Goal: Task Accomplishment & Management: Manage account settings

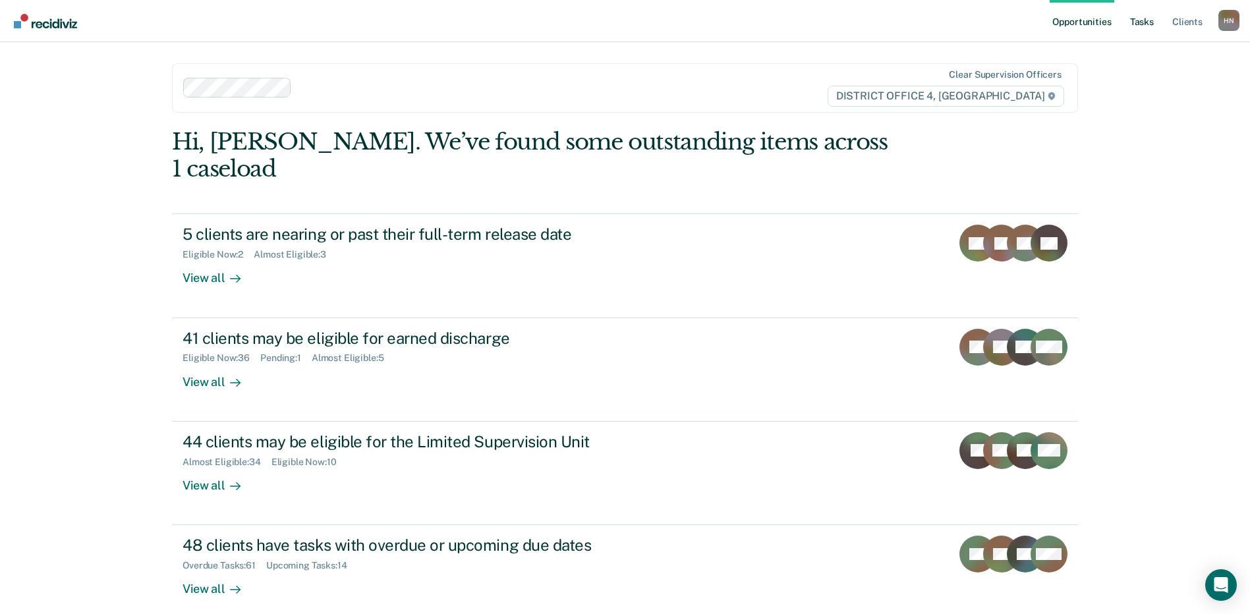
click at [1143, 21] on link "Tasks" at bounding box center [1141, 21] width 29 height 42
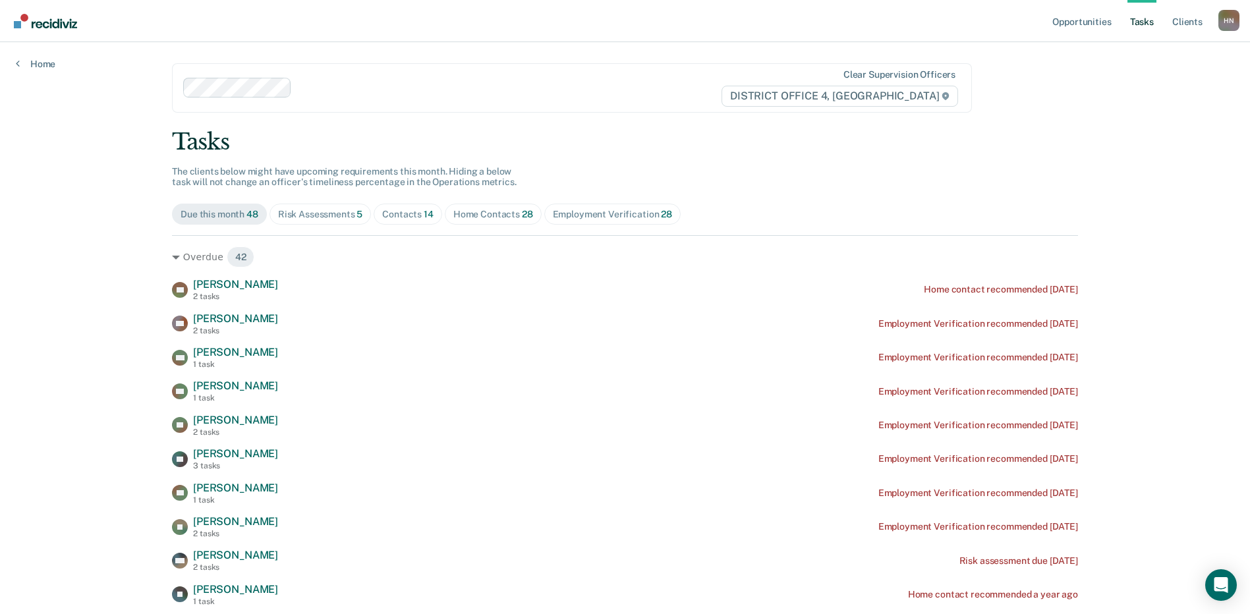
click at [505, 209] on div "Home Contacts 28" at bounding box center [493, 214] width 80 height 11
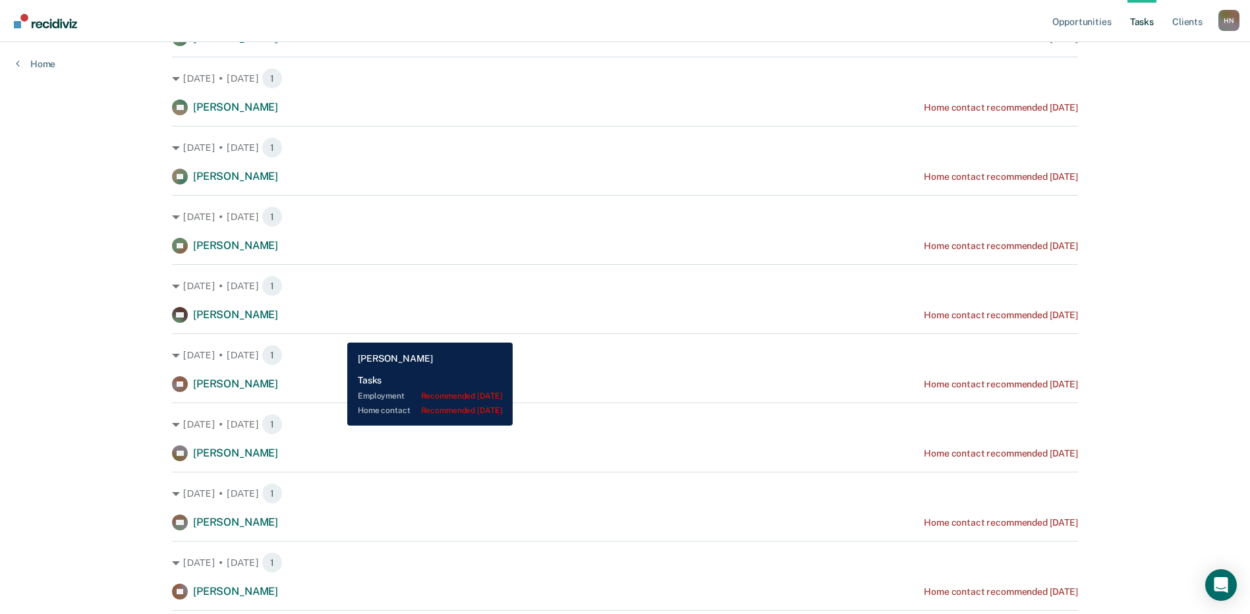
scroll to position [1252, 0]
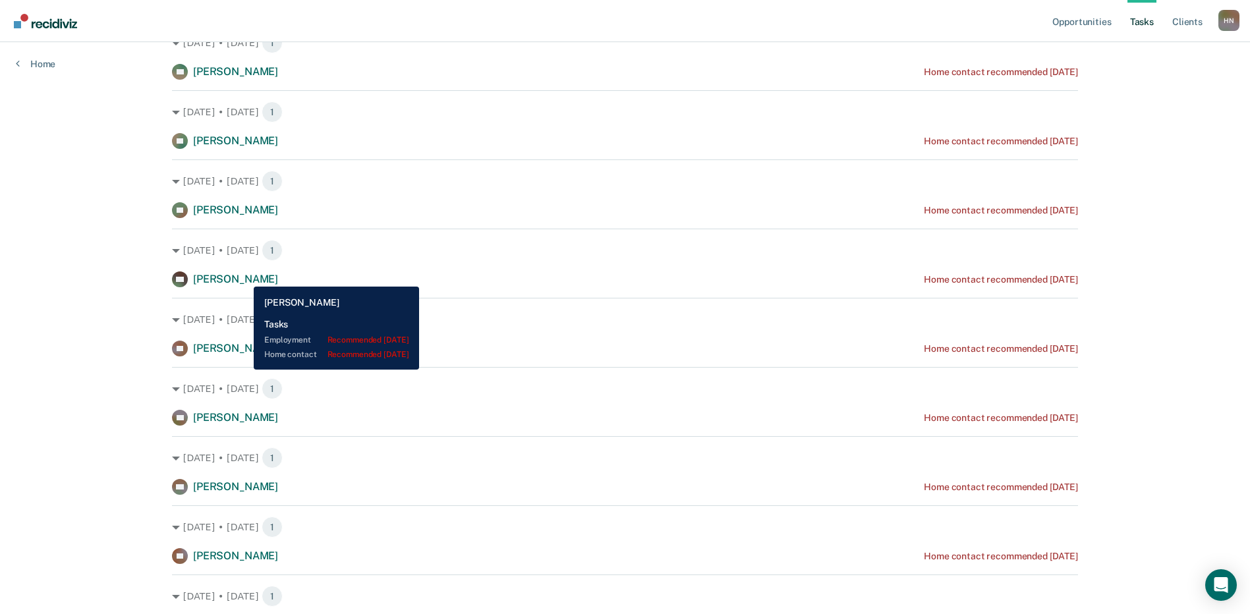
click at [244, 277] on span "[PERSON_NAME]" at bounding box center [235, 279] width 85 height 13
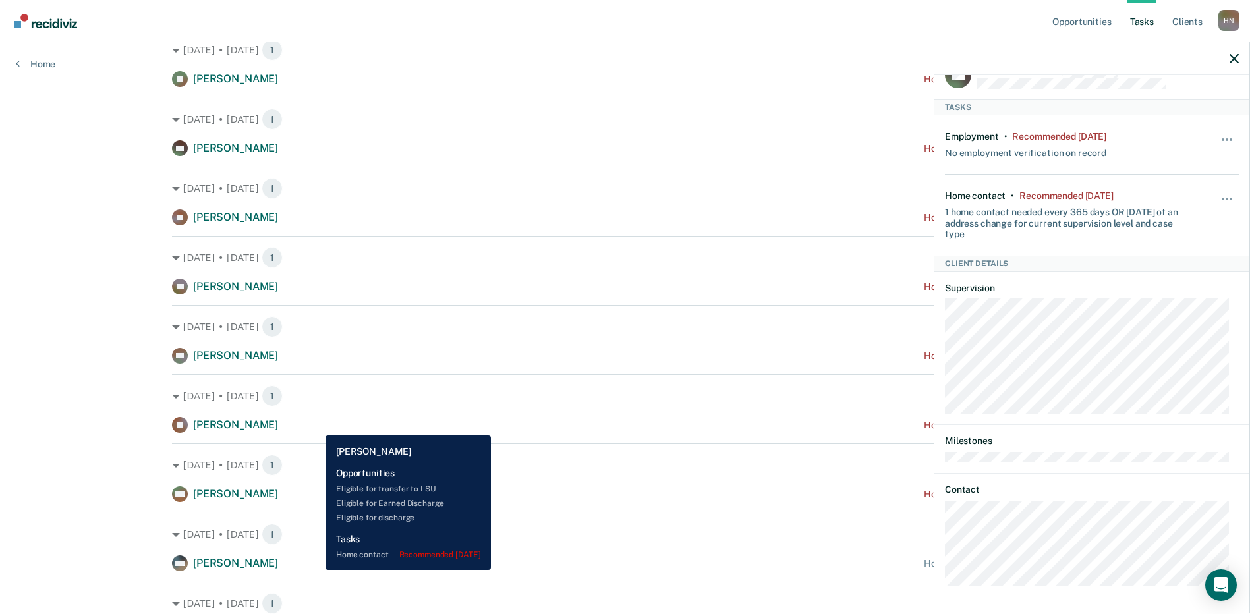
scroll to position [1383, 0]
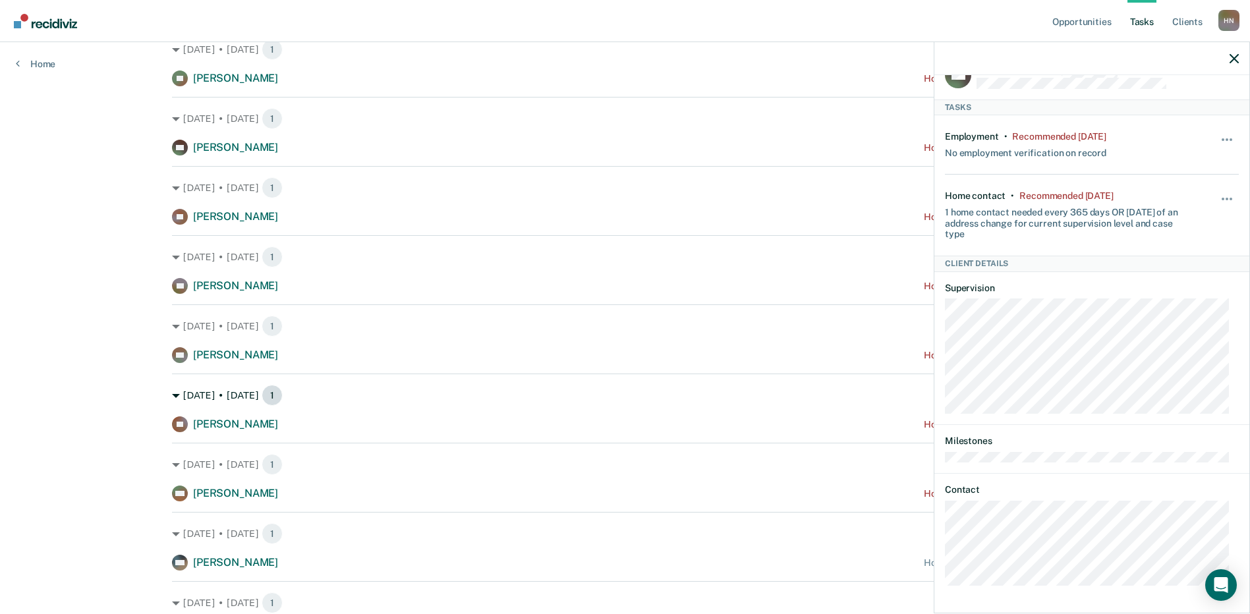
click at [172, 394] on icon at bounding box center [176, 396] width 8 height 8
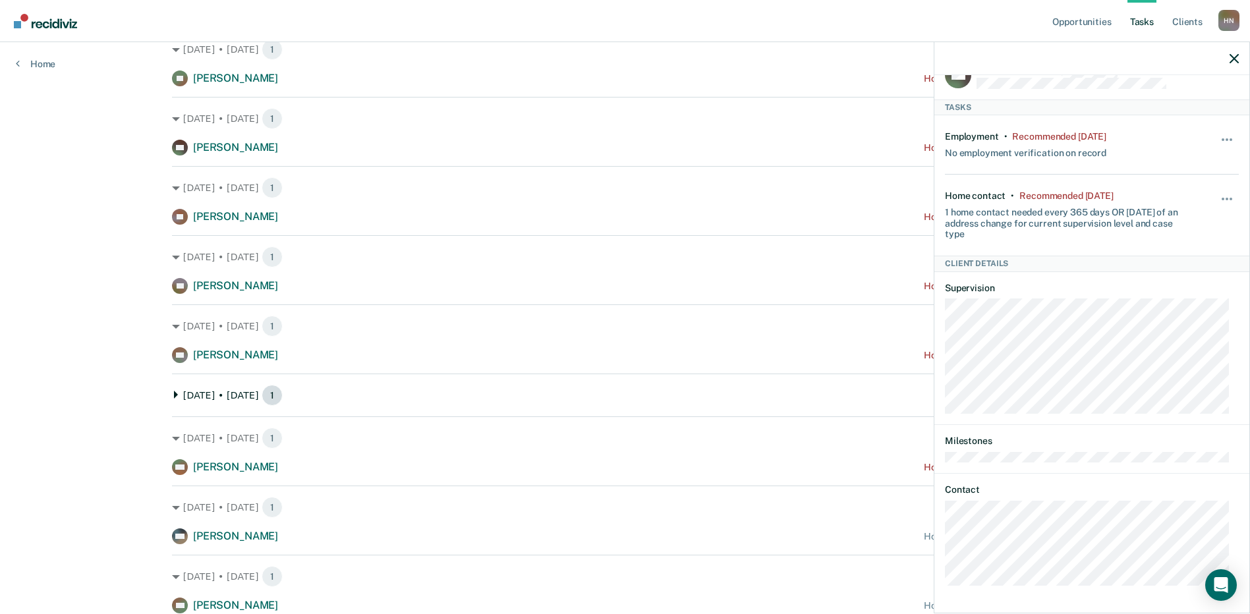
click at [174, 395] on icon at bounding box center [176, 395] width 4 height 8
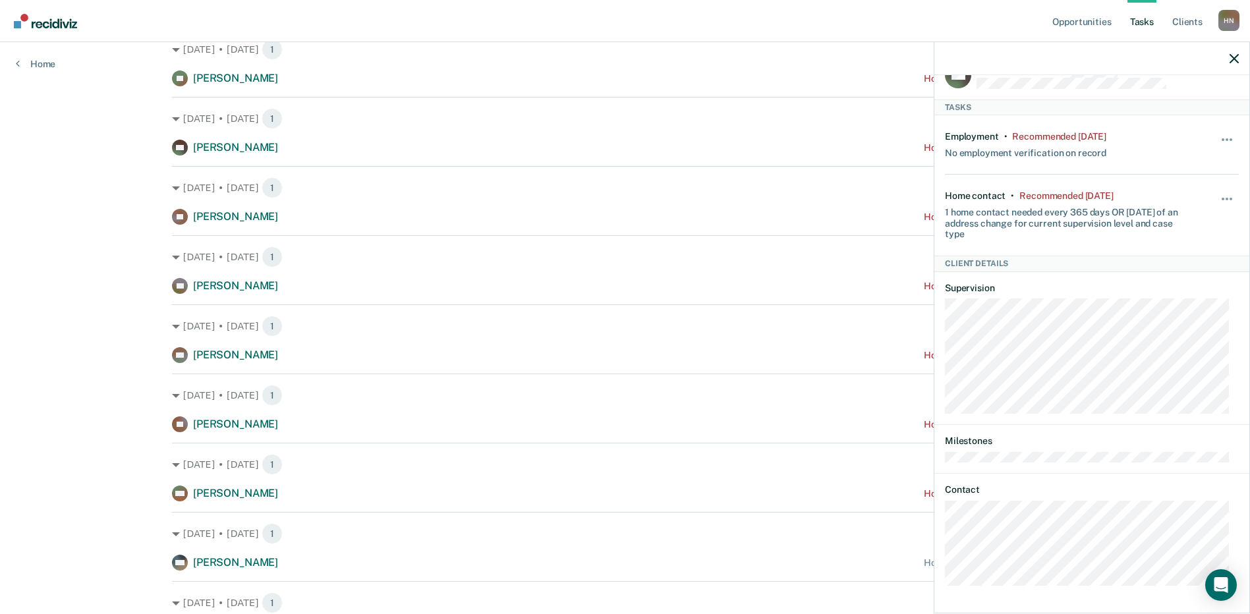
click at [331, 418] on div "TK [PERSON_NAME] Home contact recommended [DATE]" at bounding box center [625, 424] width 906 height 16
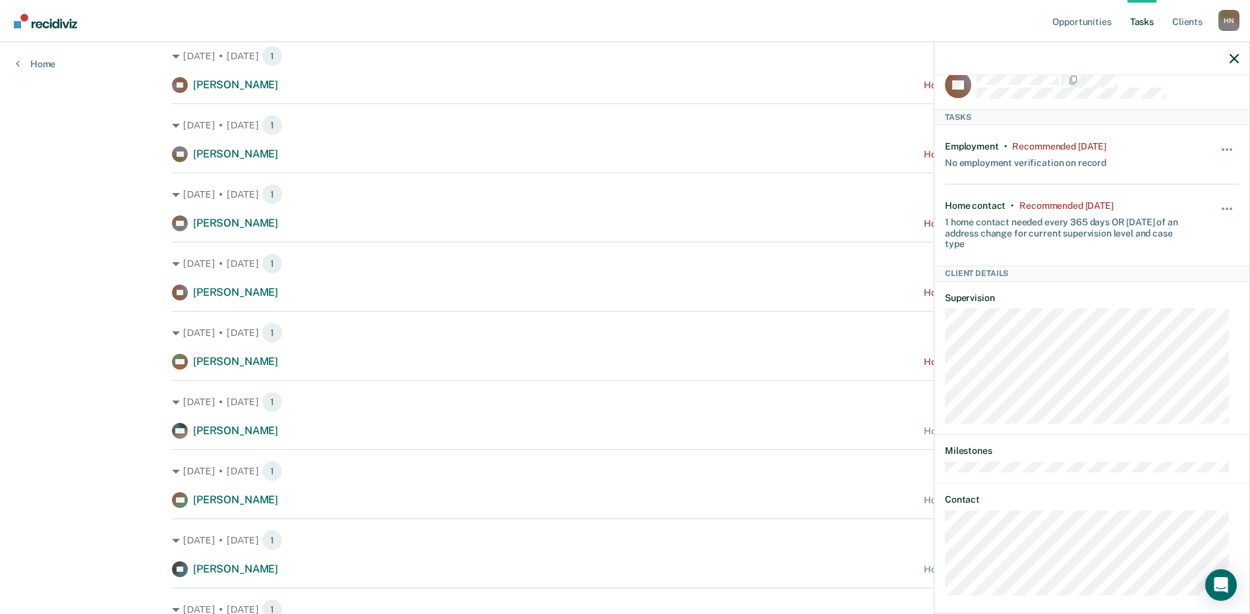
scroll to position [30, 0]
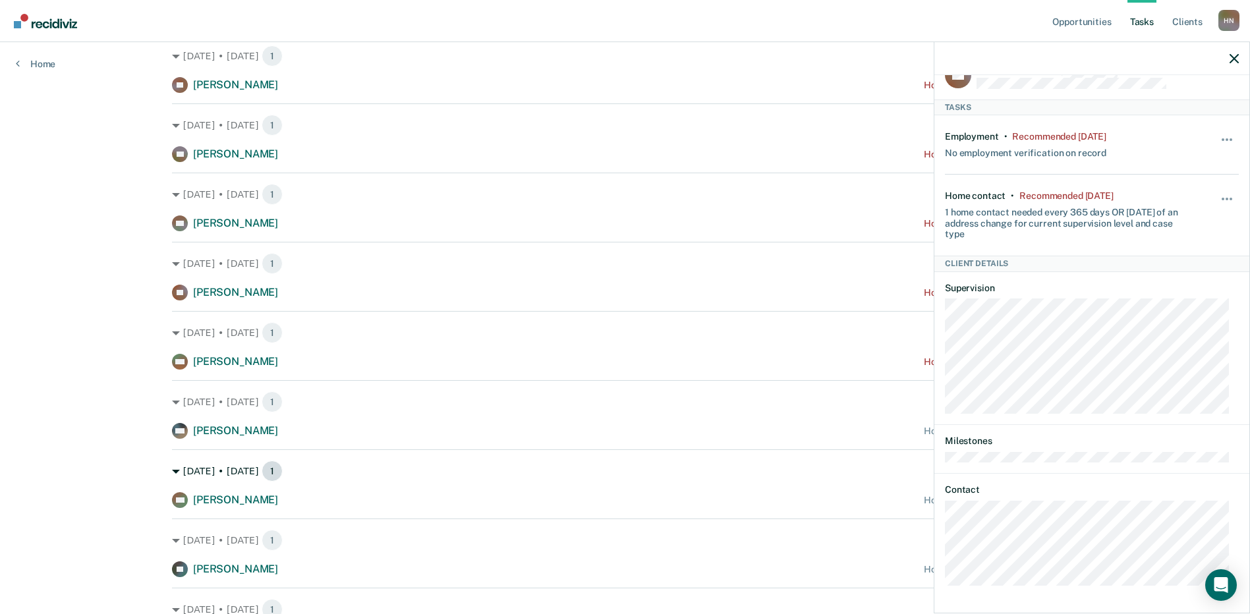
click at [176, 473] on icon at bounding box center [176, 472] width 8 height 8
click at [177, 466] on div "[DATE] • [DATE] 1" at bounding box center [625, 470] width 906 height 21
click at [325, 500] on div "[PERSON_NAME] Home contact recommended [DATE]" at bounding box center [625, 500] width 906 height 16
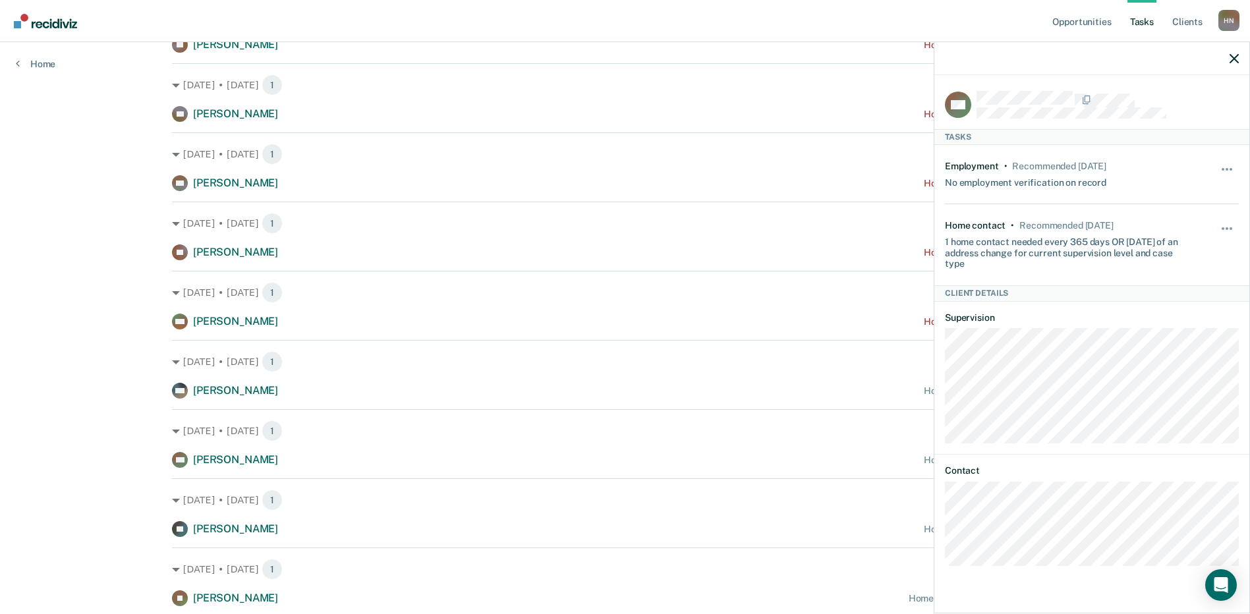
scroll to position [1600, 0]
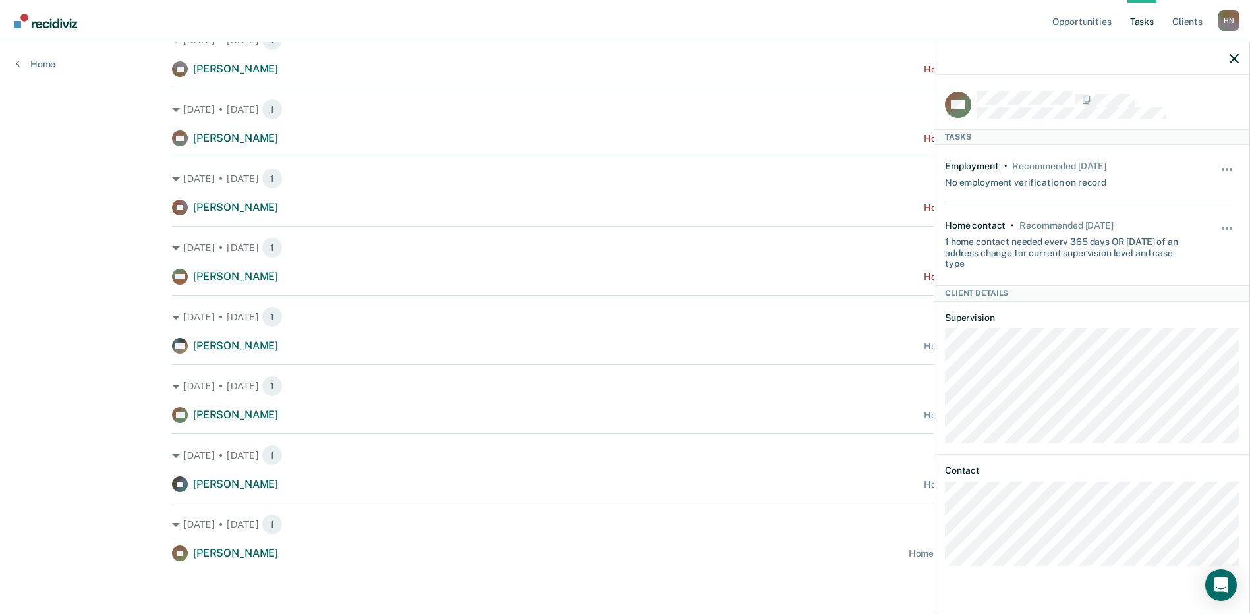
click at [405, 457] on div "[DATE] • [DATE] 1" at bounding box center [625, 455] width 906 height 21
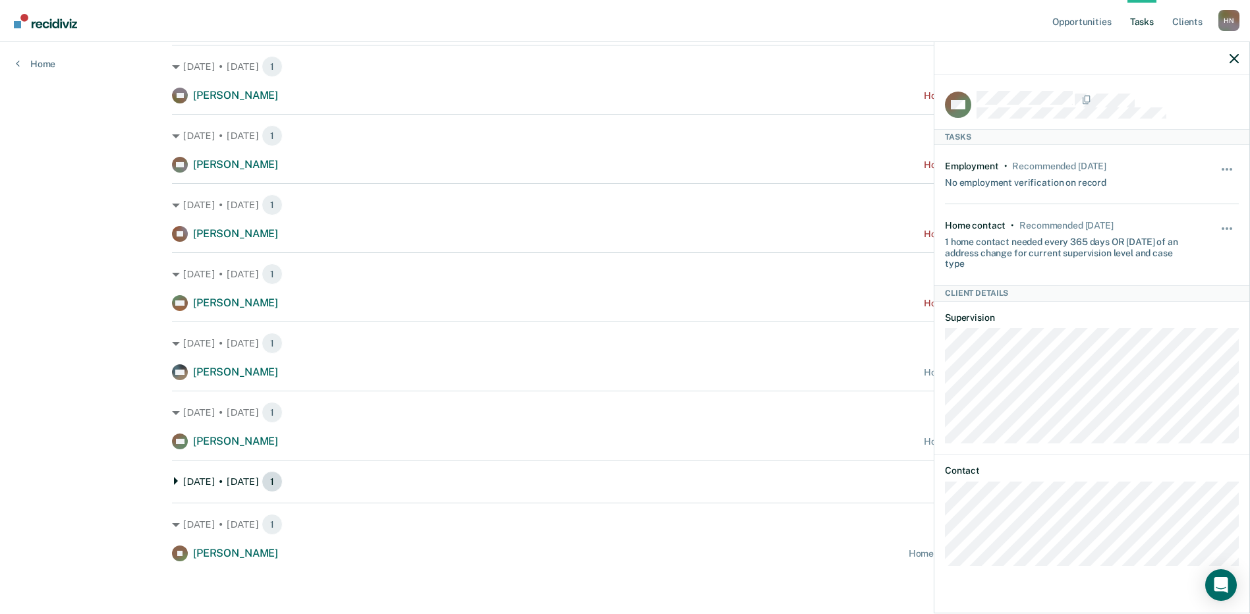
click at [417, 480] on div "[DATE] • [DATE] 1" at bounding box center [625, 481] width 906 height 21
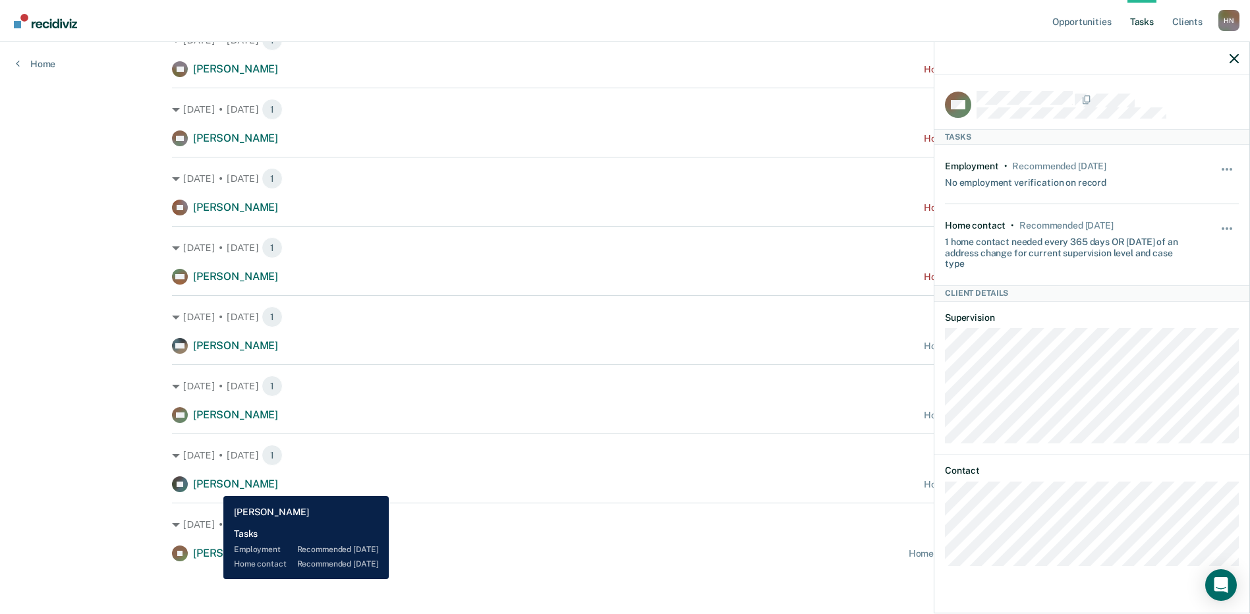
click at [220, 486] on span "[PERSON_NAME]" at bounding box center [235, 484] width 85 height 13
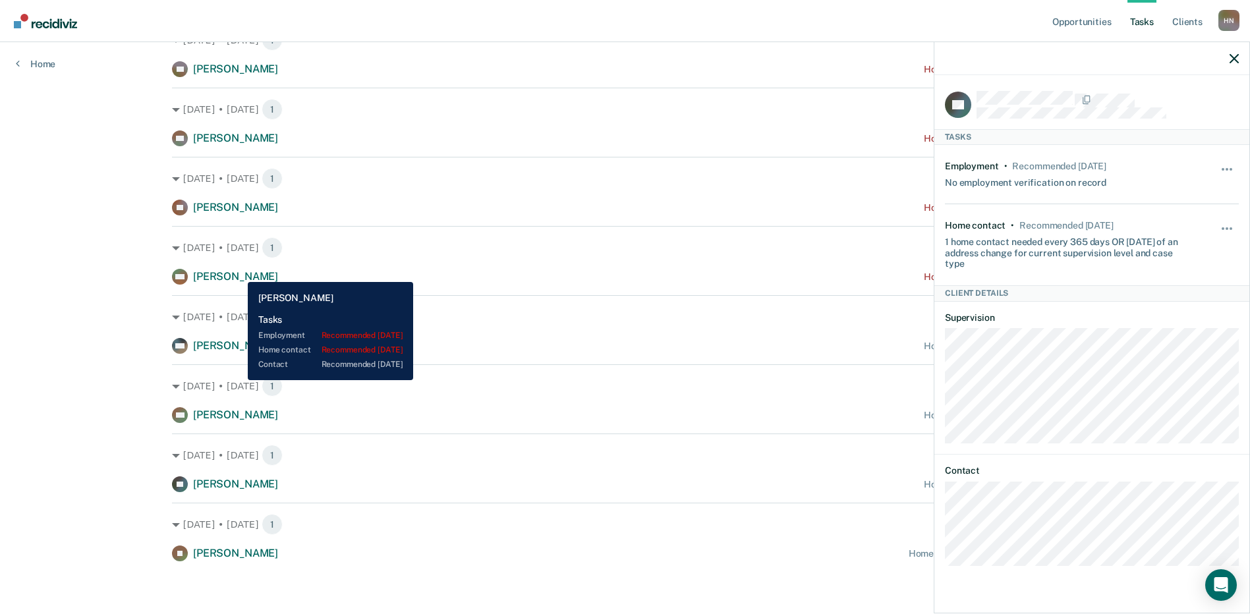
click at [238, 274] on span "[PERSON_NAME]" at bounding box center [235, 276] width 85 height 13
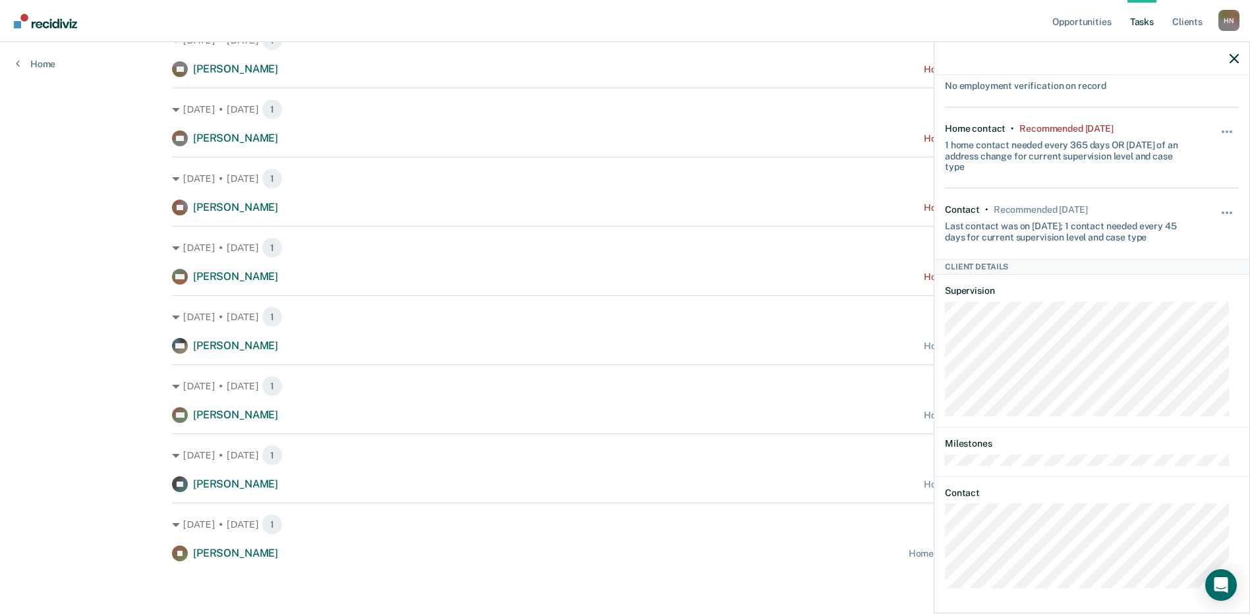
scroll to position [99, 0]
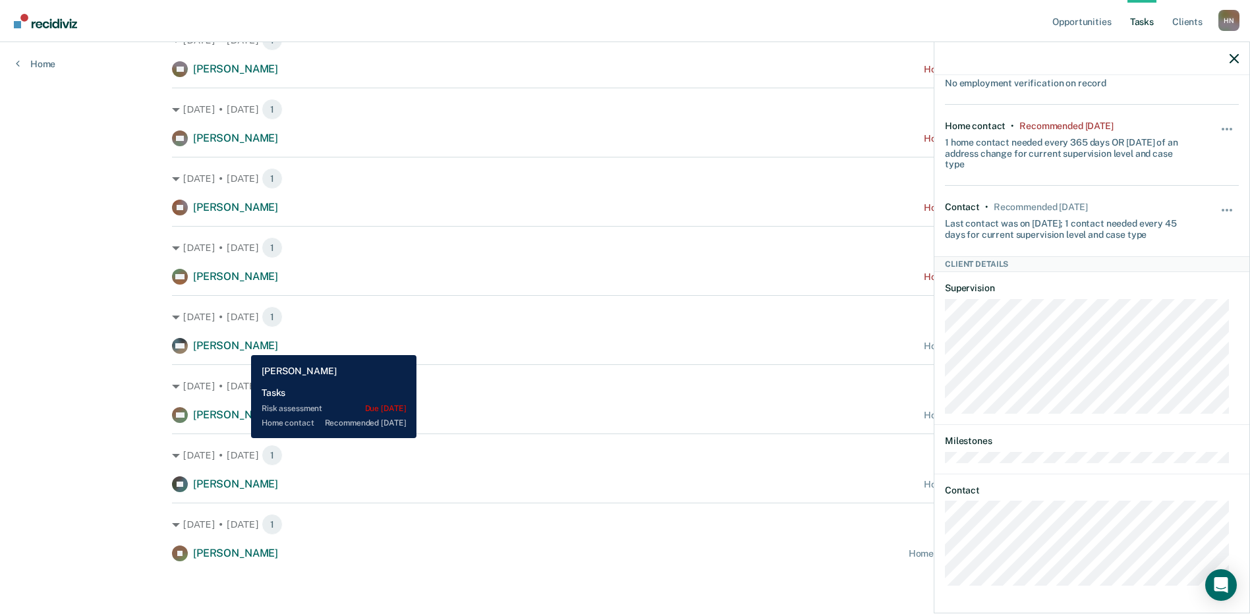
click at [241, 345] on span "[PERSON_NAME]" at bounding box center [235, 345] width 85 height 13
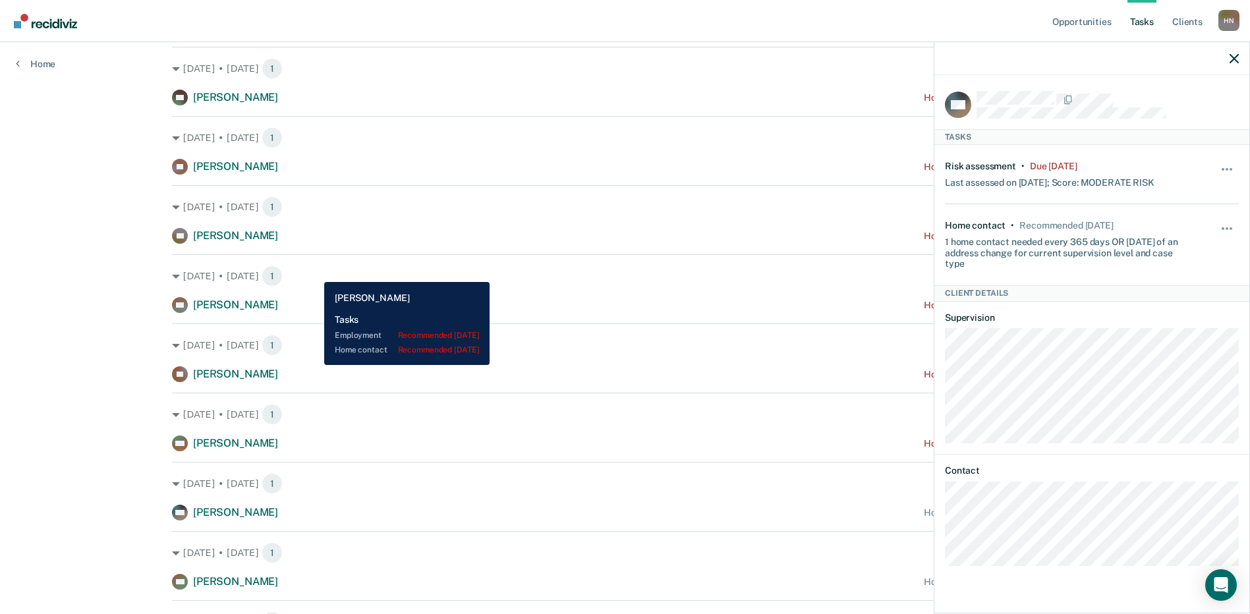
scroll to position [1402, 0]
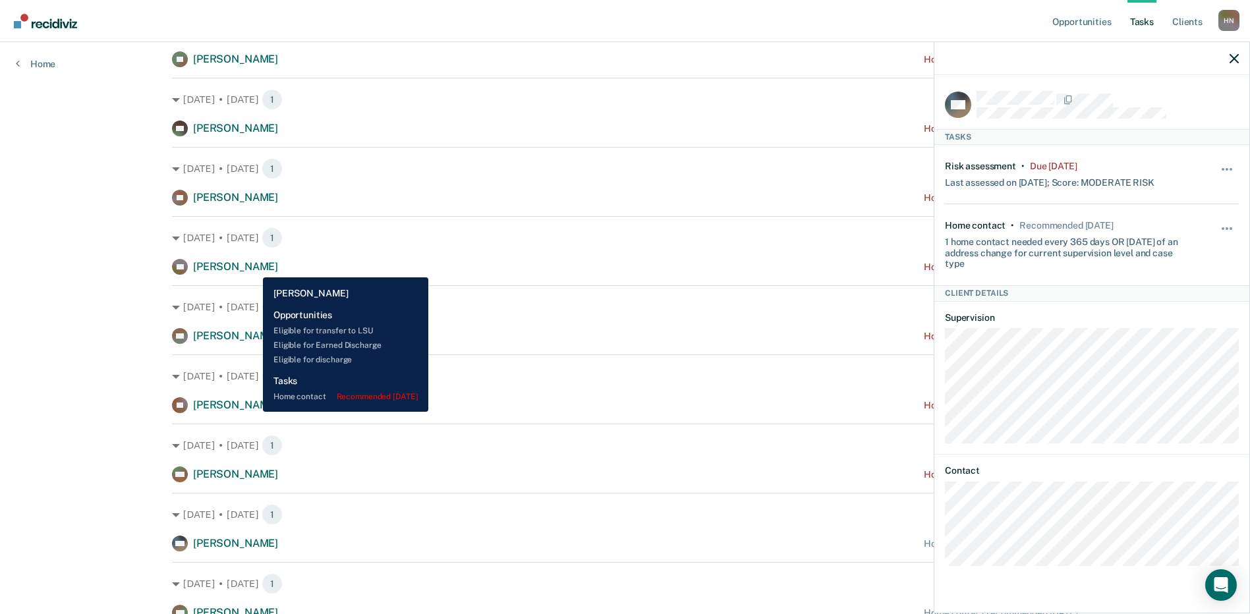
click at [253, 267] on span "[PERSON_NAME]" at bounding box center [235, 266] width 85 height 13
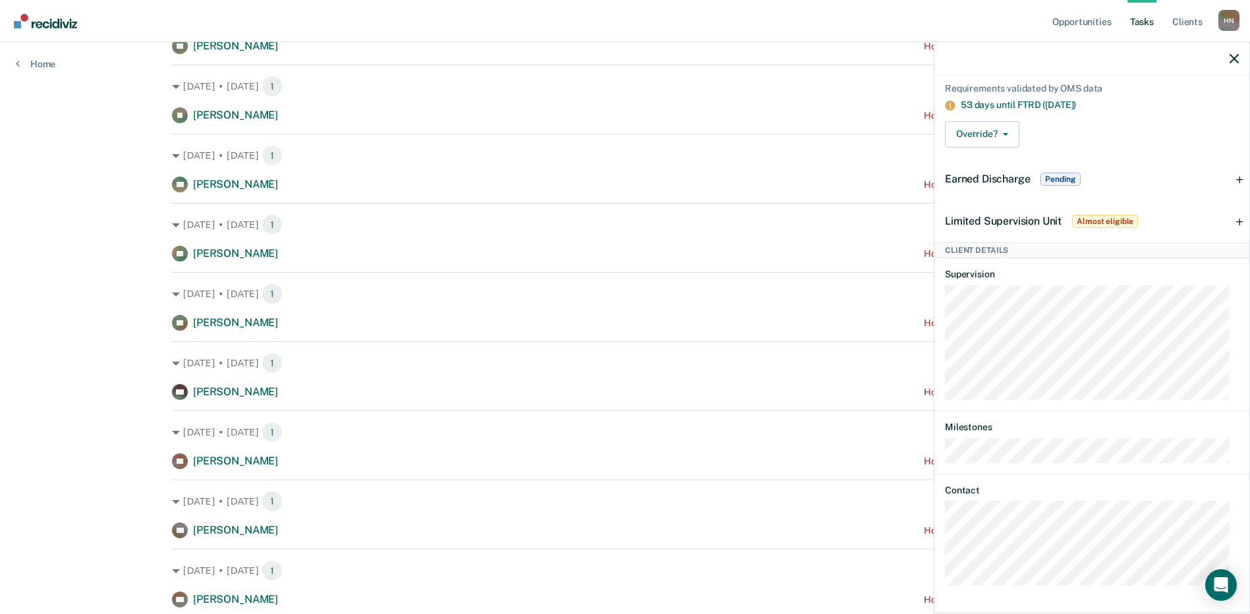
scroll to position [1073, 0]
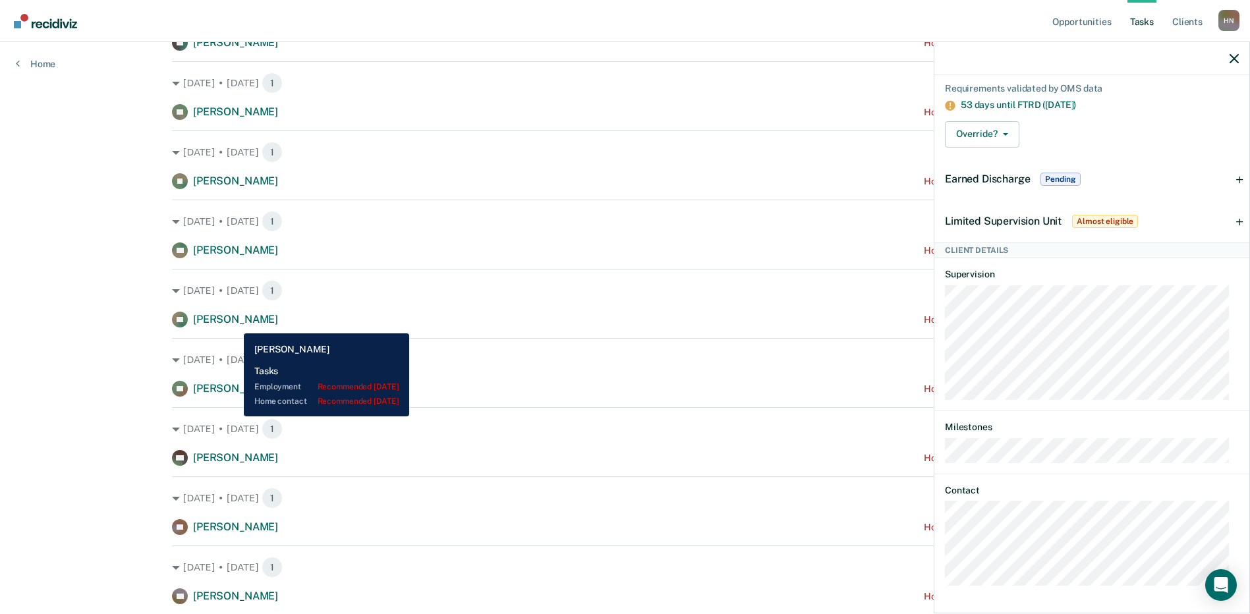
click at [234, 323] on span "[PERSON_NAME]" at bounding box center [235, 319] width 85 height 13
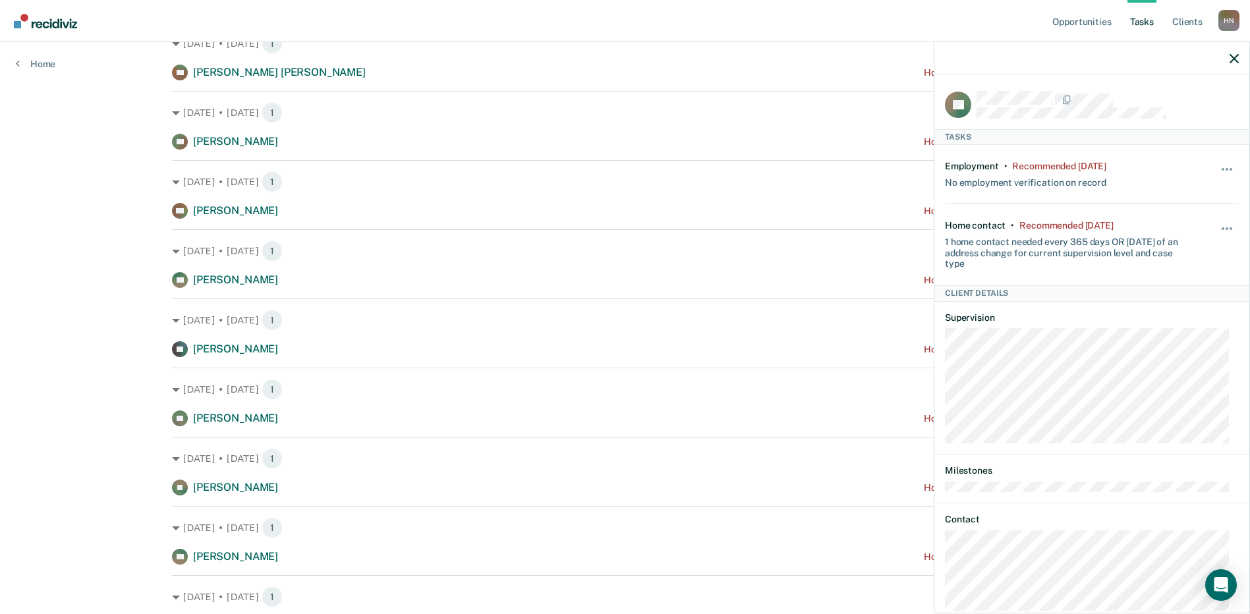
scroll to position [744, 0]
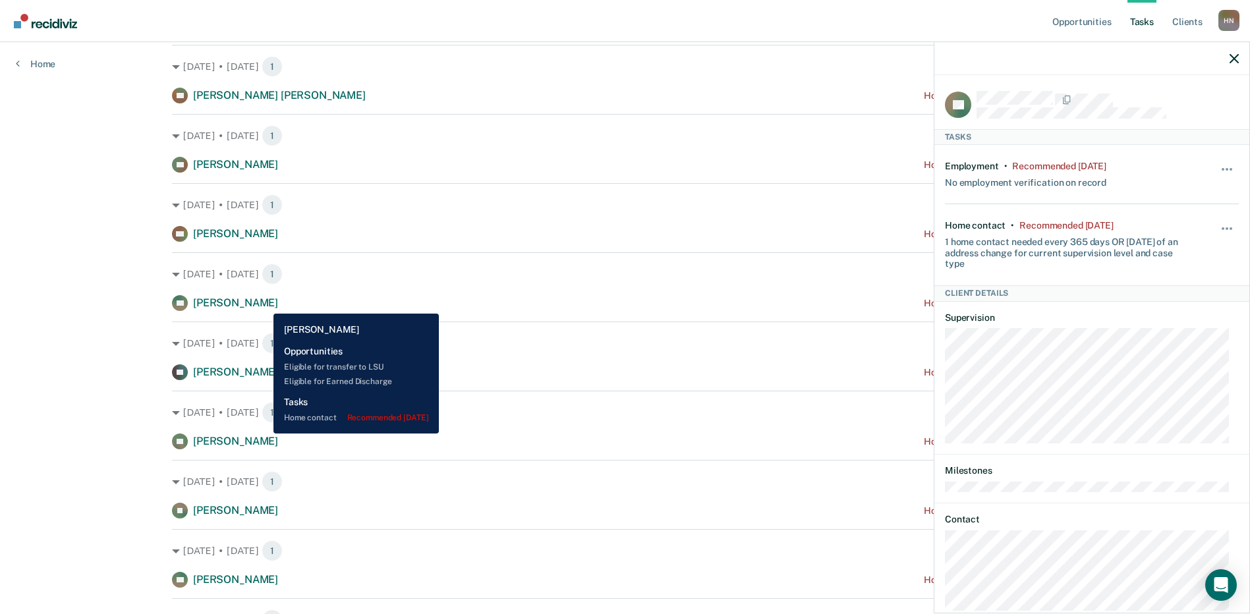
click at [263, 303] on span "[PERSON_NAME]" at bounding box center [235, 302] width 85 height 13
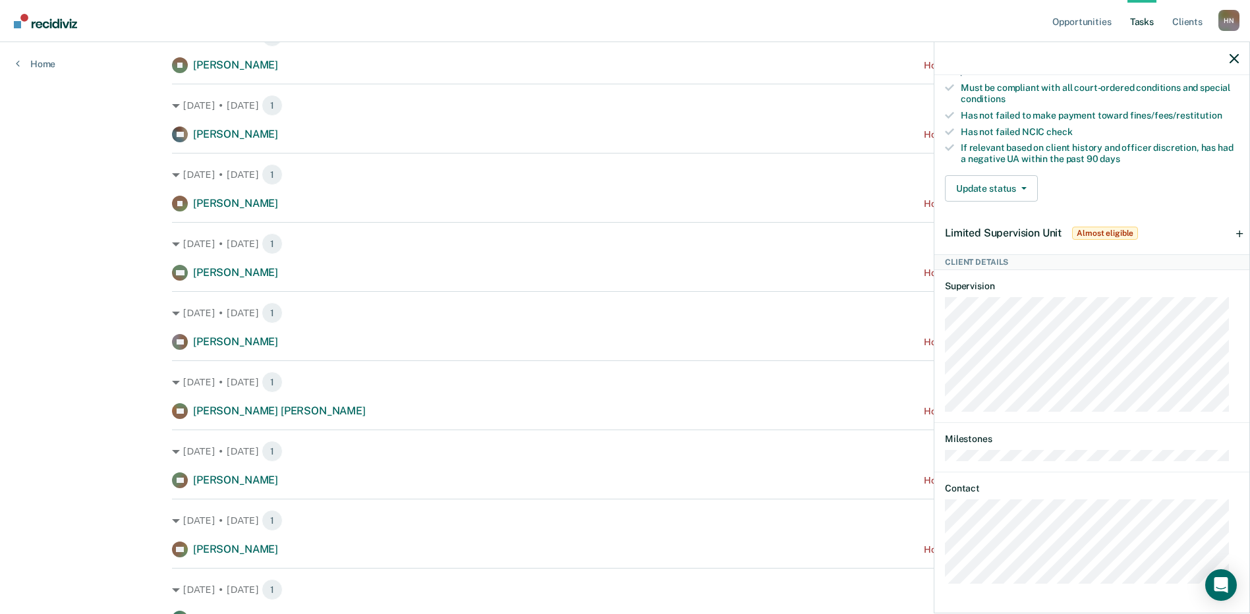
scroll to position [414, 0]
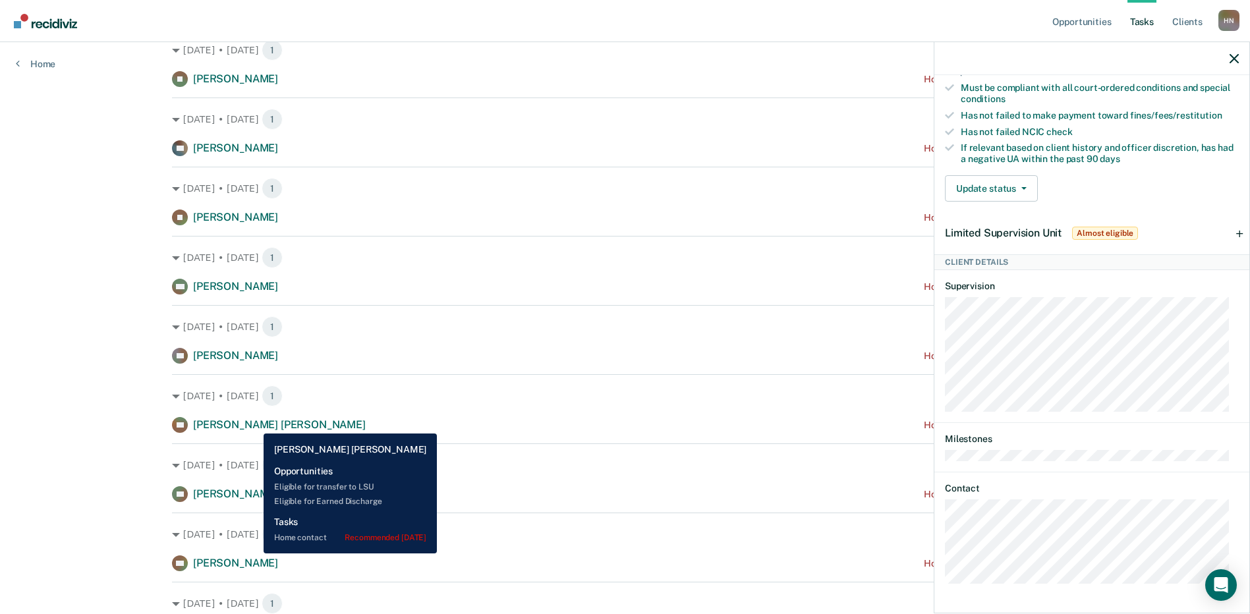
click at [254, 424] on span "[PERSON_NAME] [PERSON_NAME]" at bounding box center [279, 424] width 173 height 13
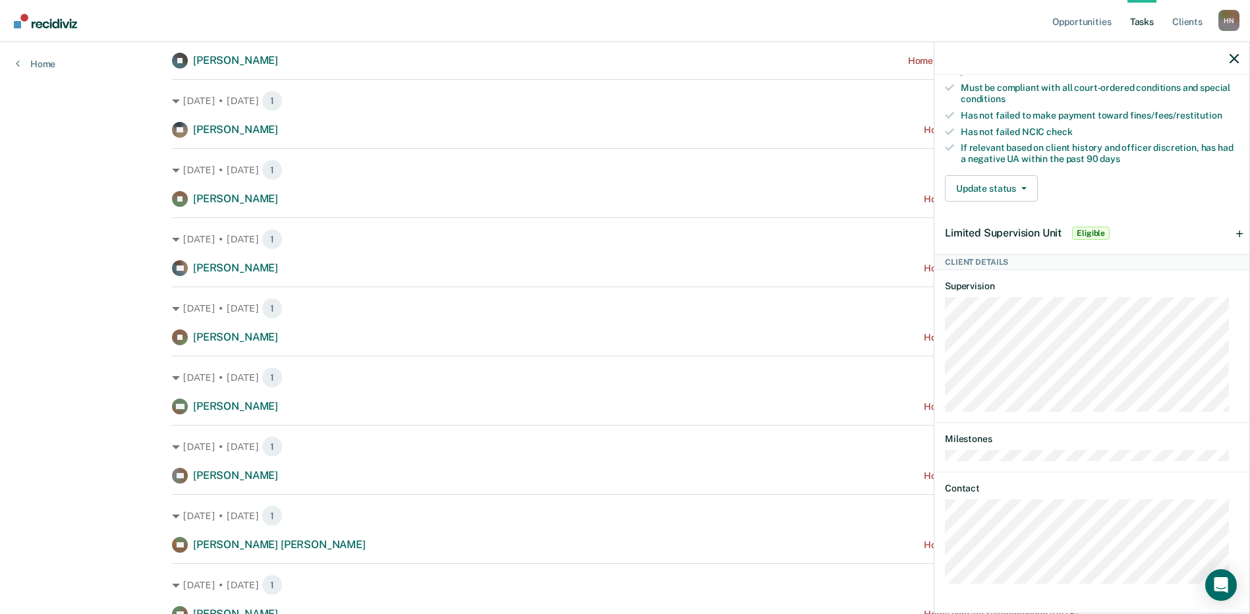
scroll to position [283, 0]
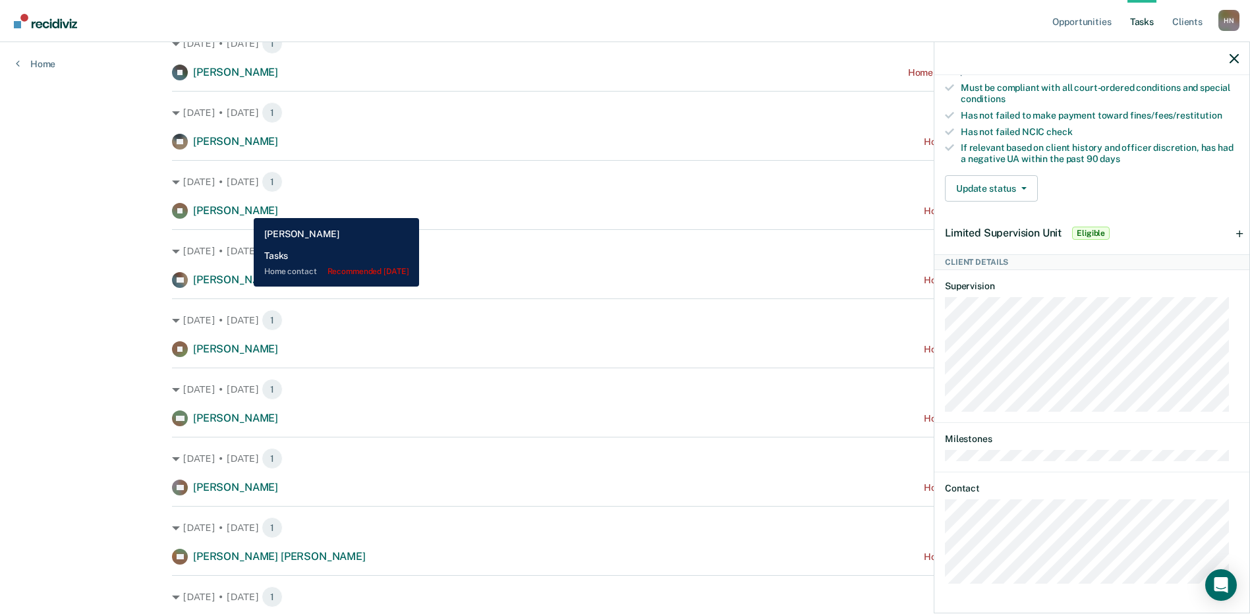
click at [244, 208] on span "[PERSON_NAME]" at bounding box center [235, 210] width 85 height 13
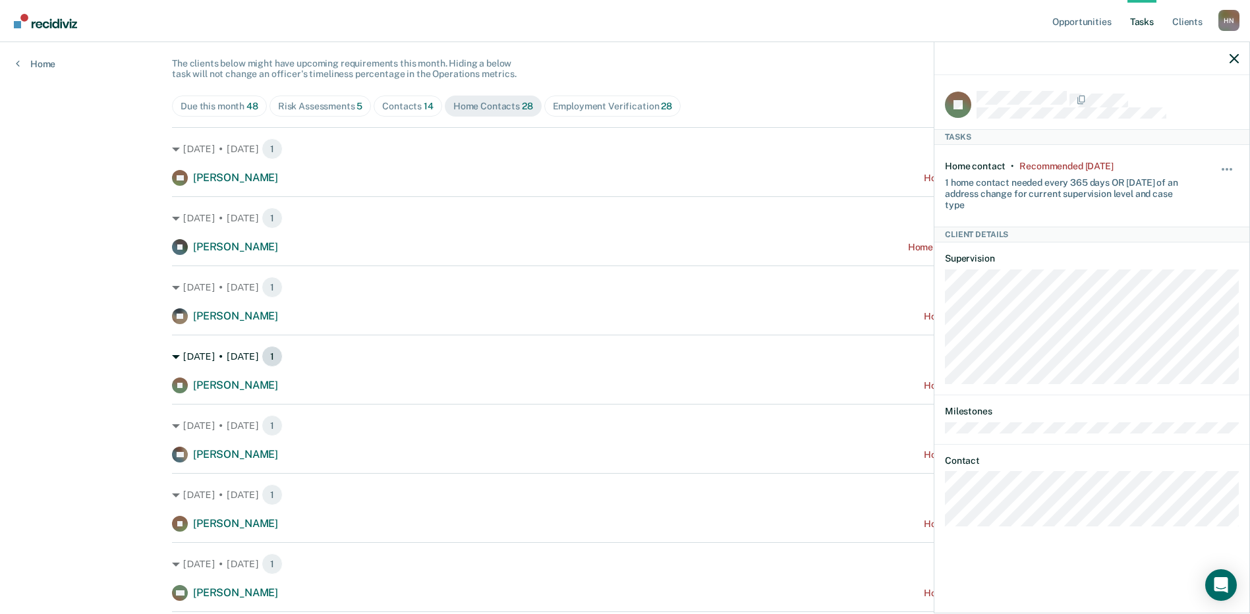
scroll to position [85, 0]
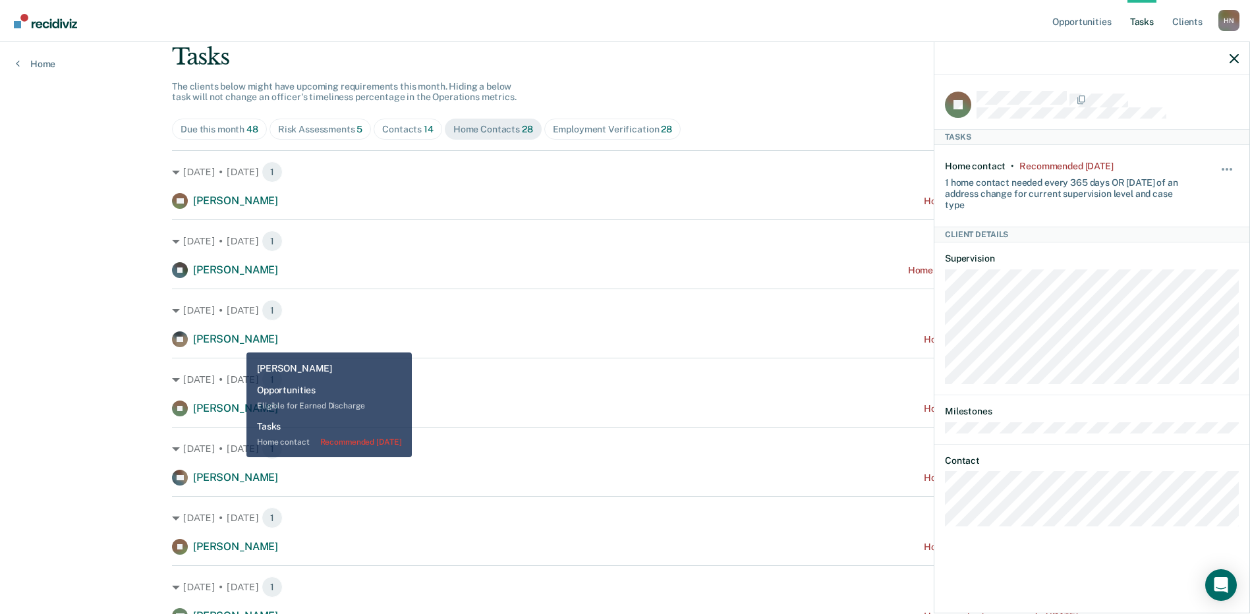
click at [236, 341] on span "[PERSON_NAME]" at bounding box center [235, 339] width 85 height 13
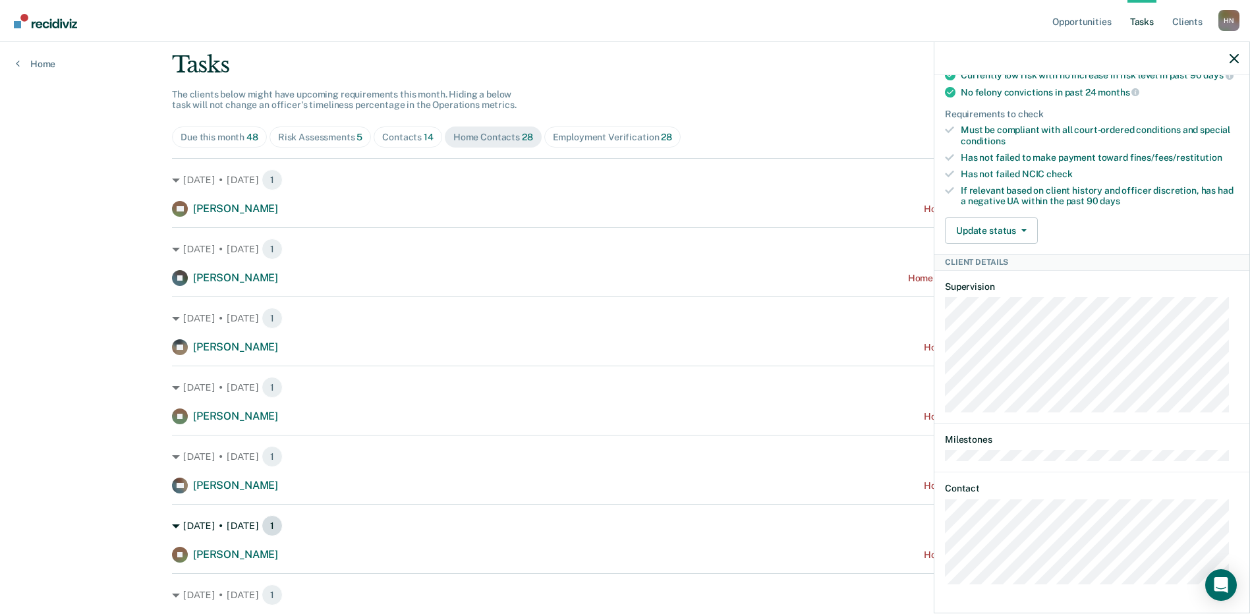
scroll to position [19, 0]
